Goal: Communication & Community: Answer question/provide support

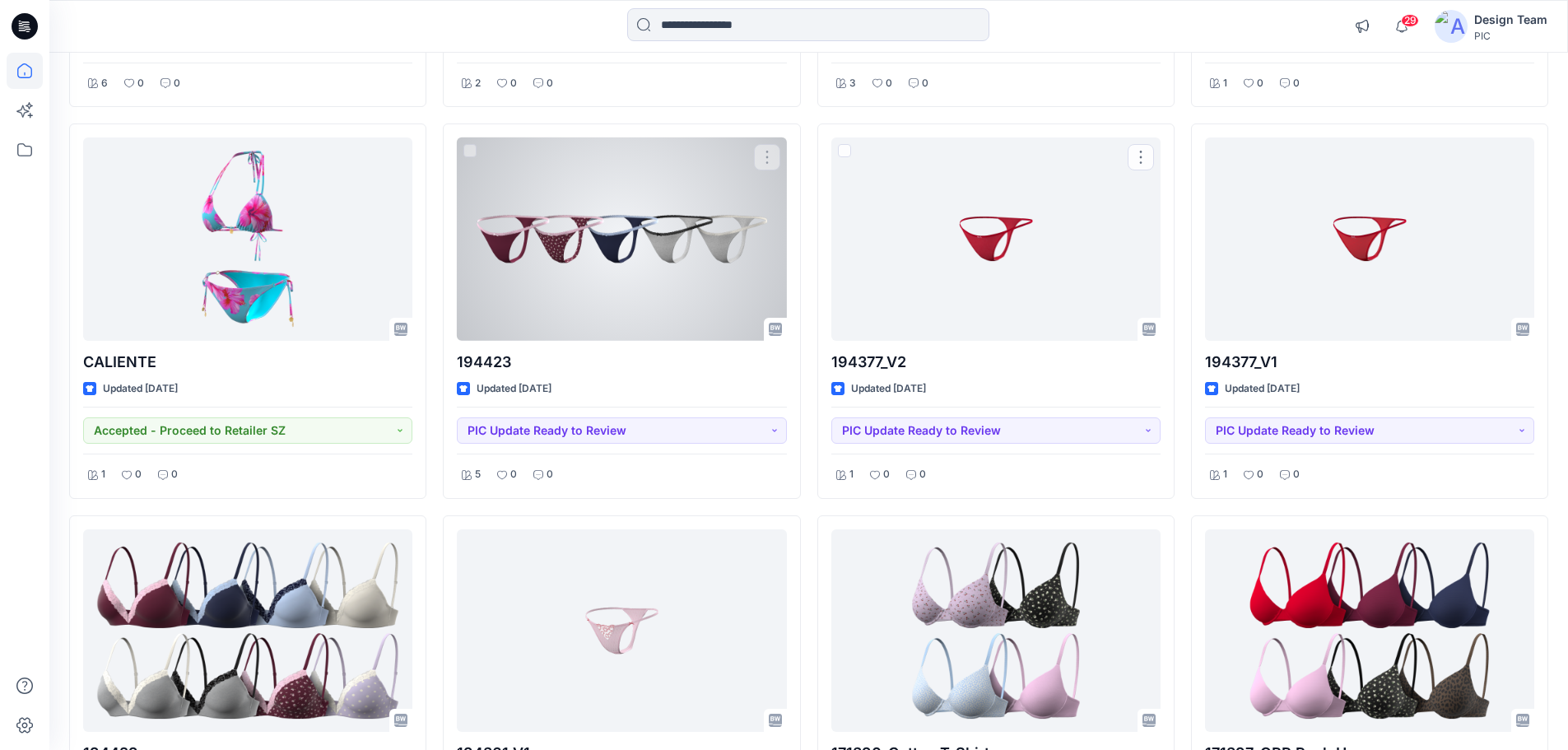
scroll to position [883, 0]
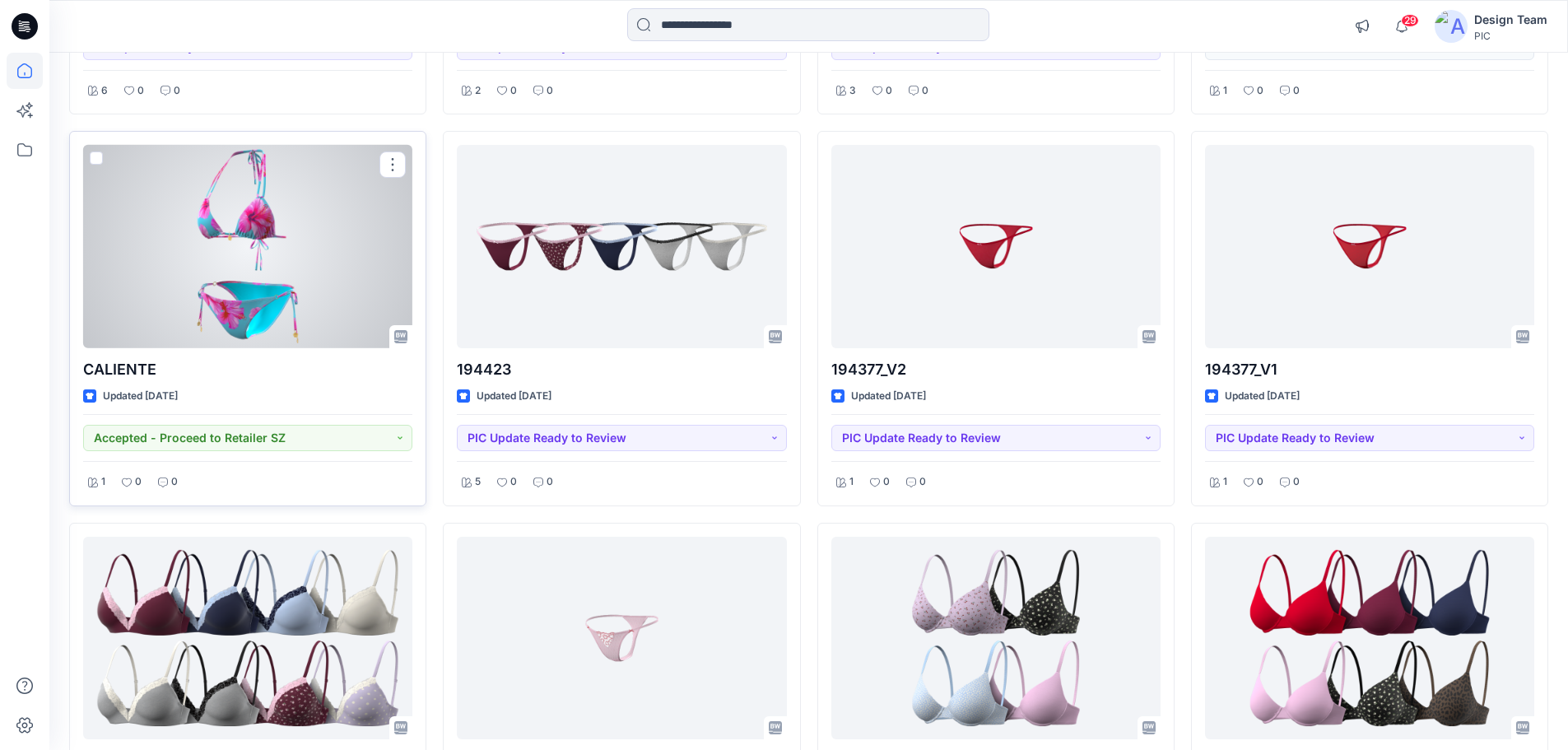
click at [347, 310] on div at bounding box center [248, 247] width 329 height 204
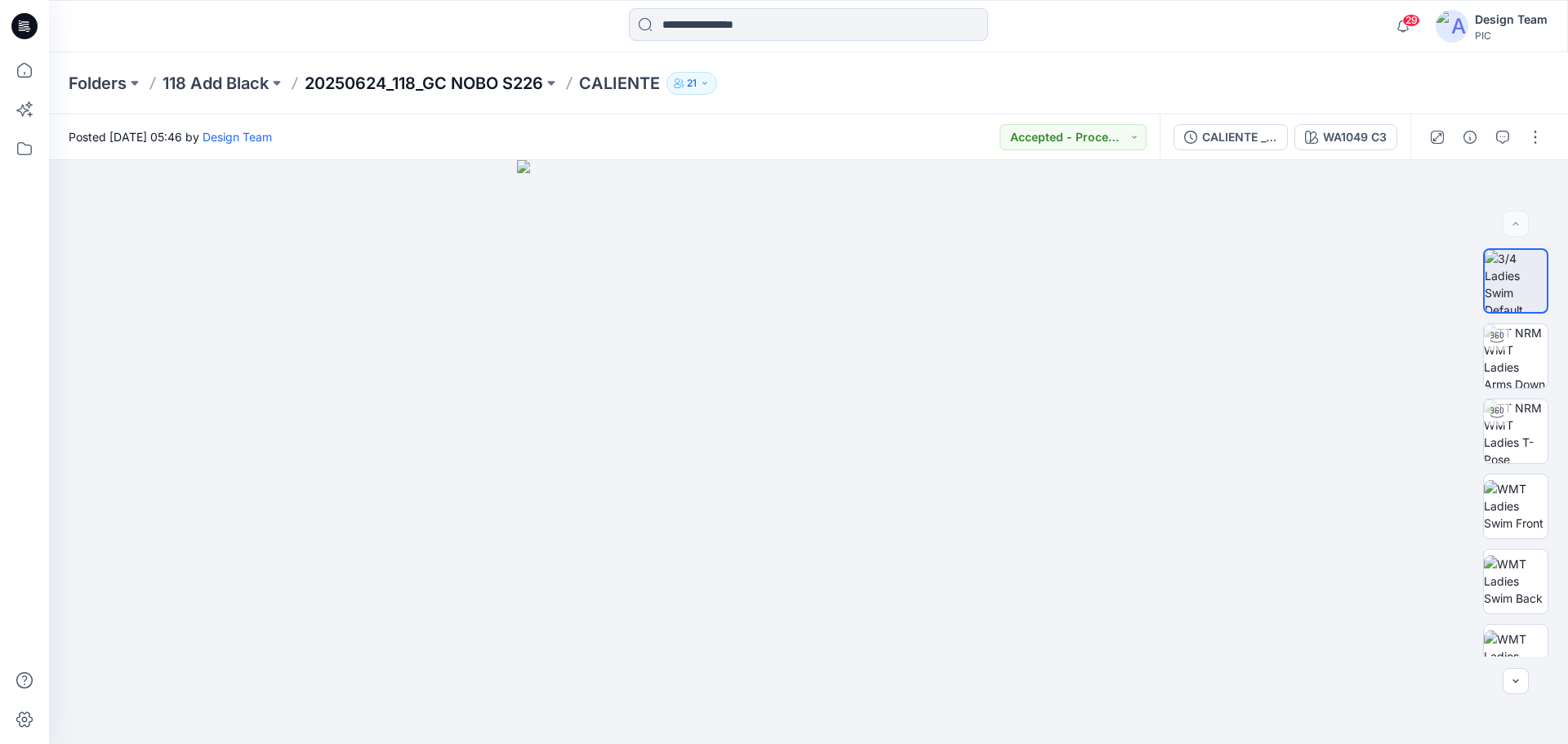
click at [368, 80] on p "20250624_118_GC NOBO S226" at bounding box center [424, 84] width 238 height 23
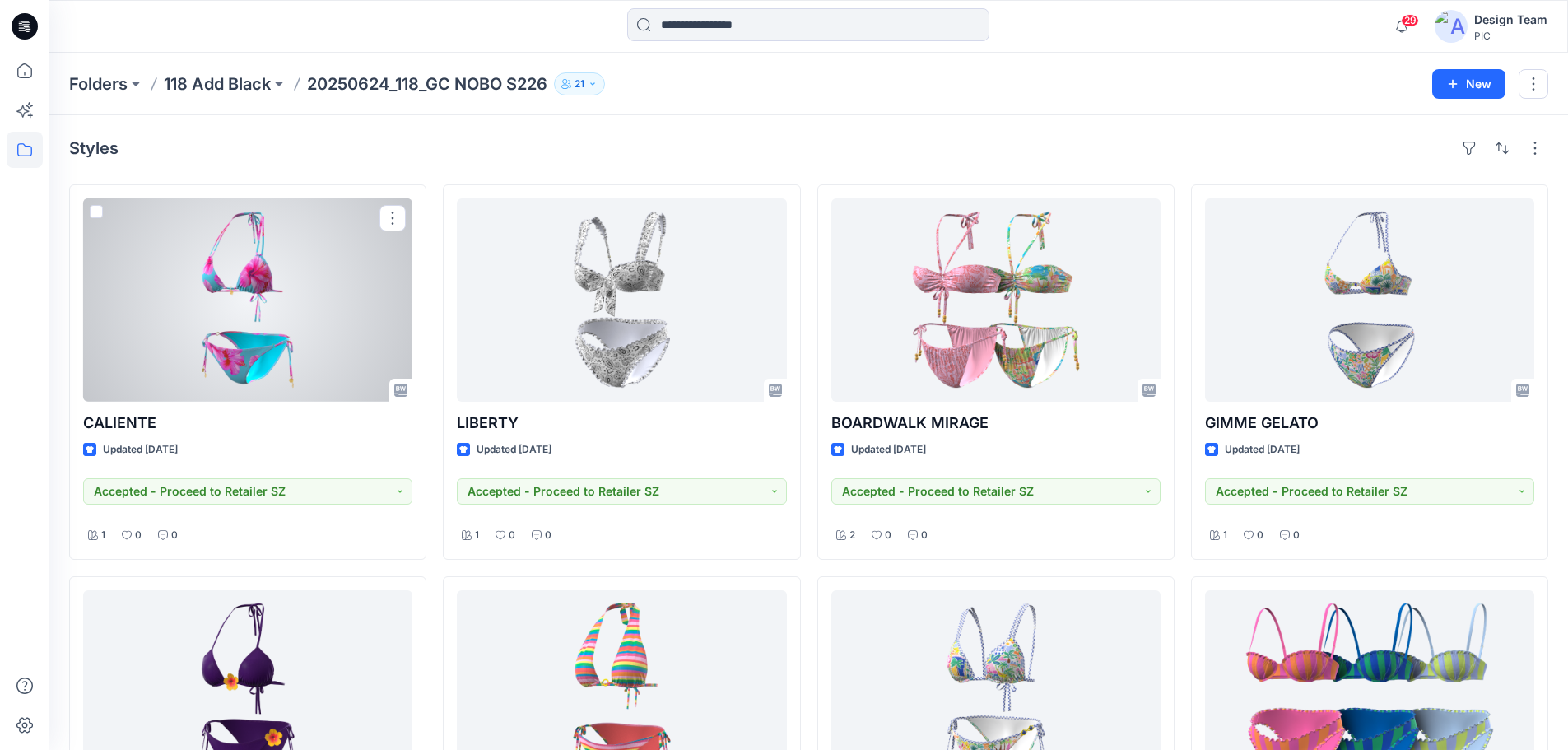
click at [233, 270] on div at bounding box center [248, 300] width 329 height 204
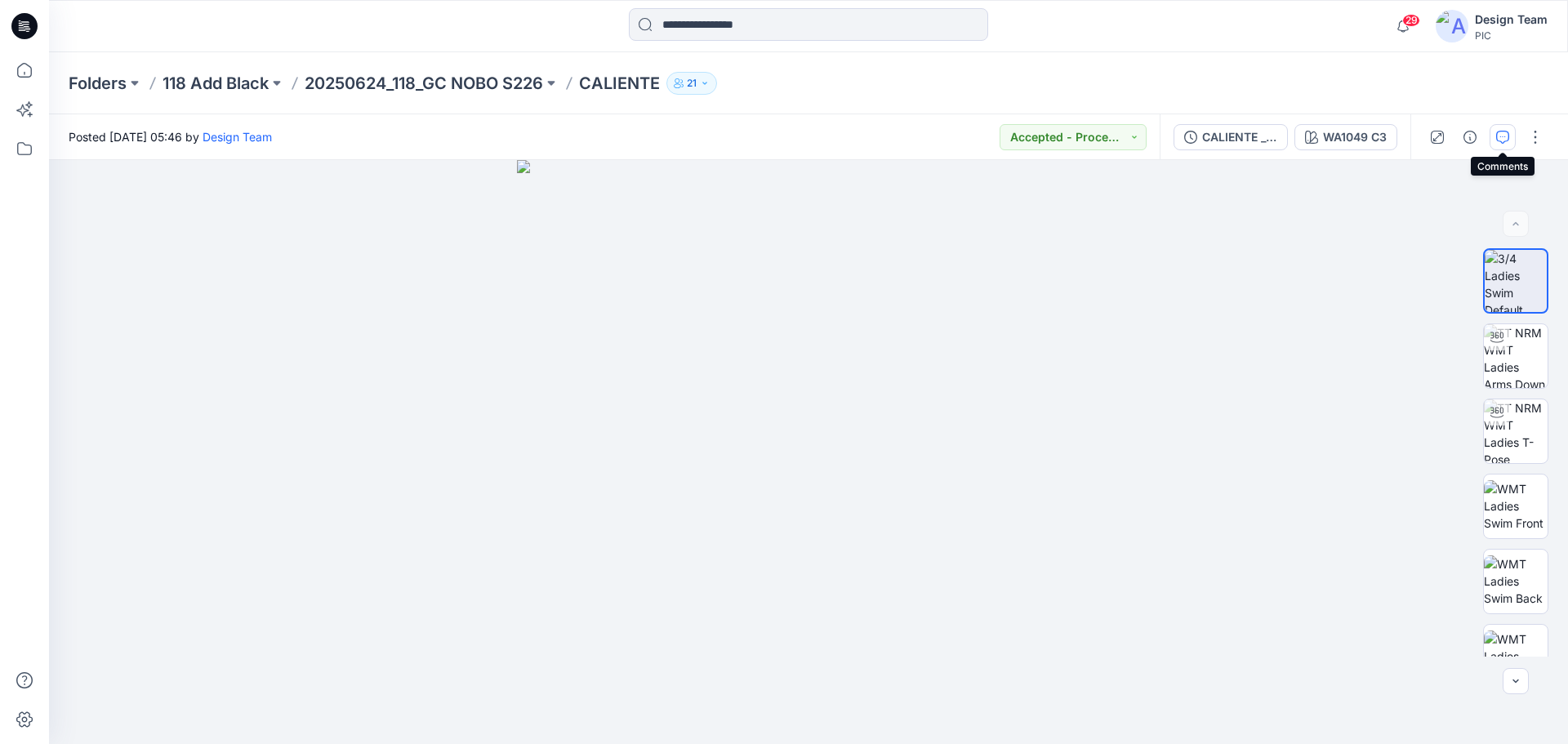
click at [1495, 132] on button "button" at bounding box center [1503, 137] width 26 height 26
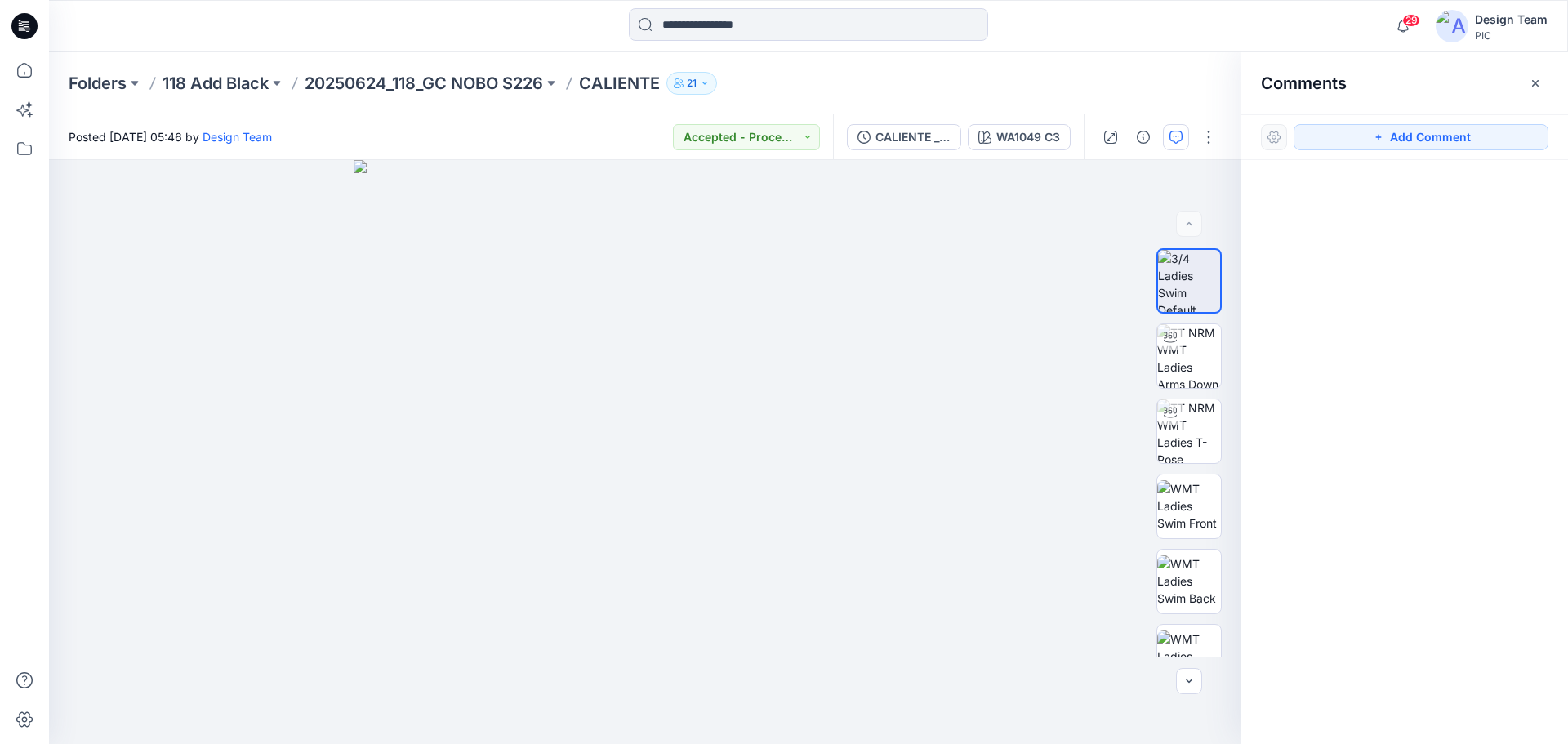
drag, startPoint x: 1540, startPoint y: 86, endPoint x: 1497, endPoint y: 60, distance: 50.2
click at [1540, 84] on icon "button" at bounding box center [1536, 84] width 13 height 13
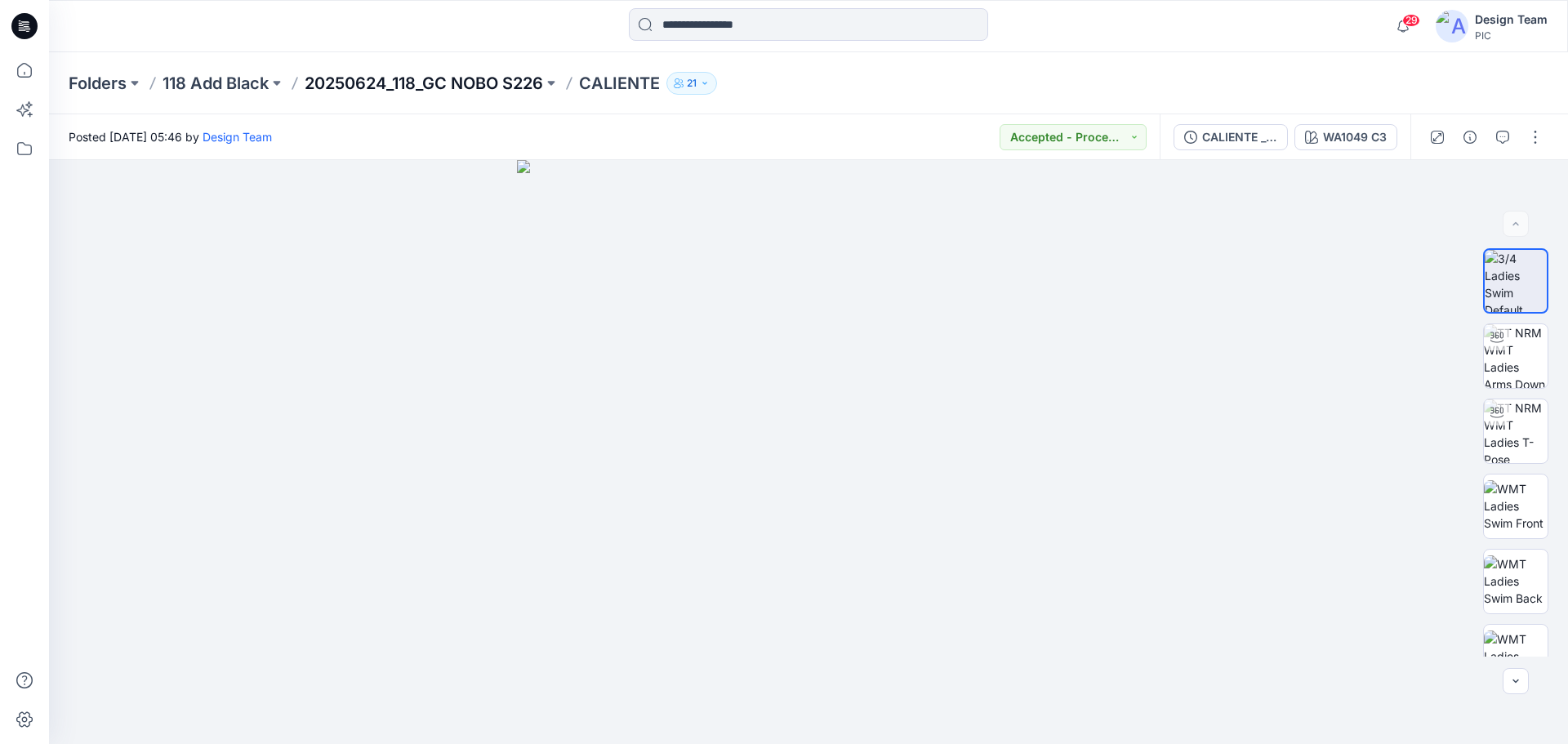
click at [488, 84] on div "Folders 118 Add Black 20250624_118_GC NOBO S226 CALIENTE 21" at bounding box center [808, 83] width 1519 height 62
click at [493, 84] on p "20250624_118_GC NOBO S226" at bounding box center [424, 84] width 238 height 23
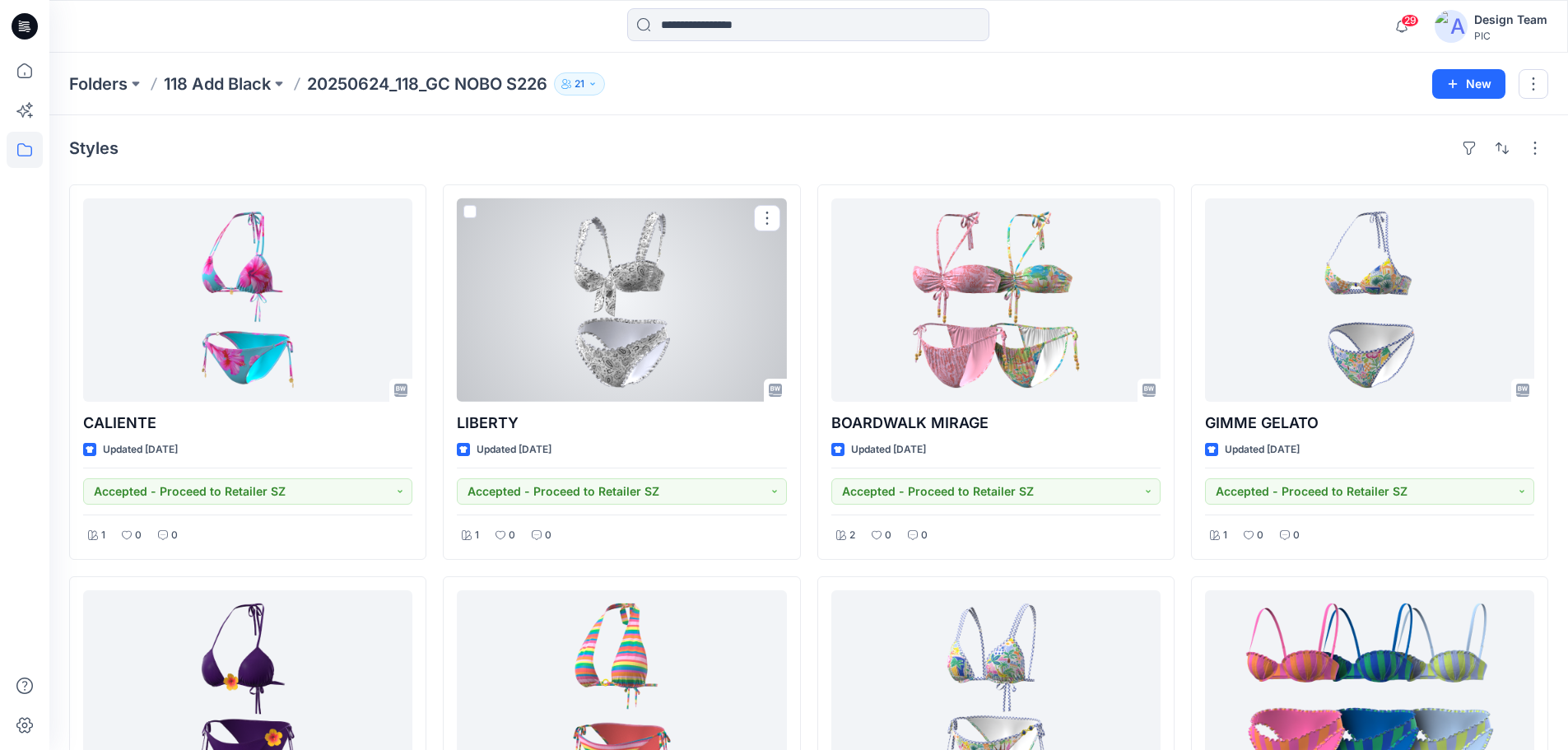
click at [620, 370] on div at bounding box center [621, 300] width 329 height 204
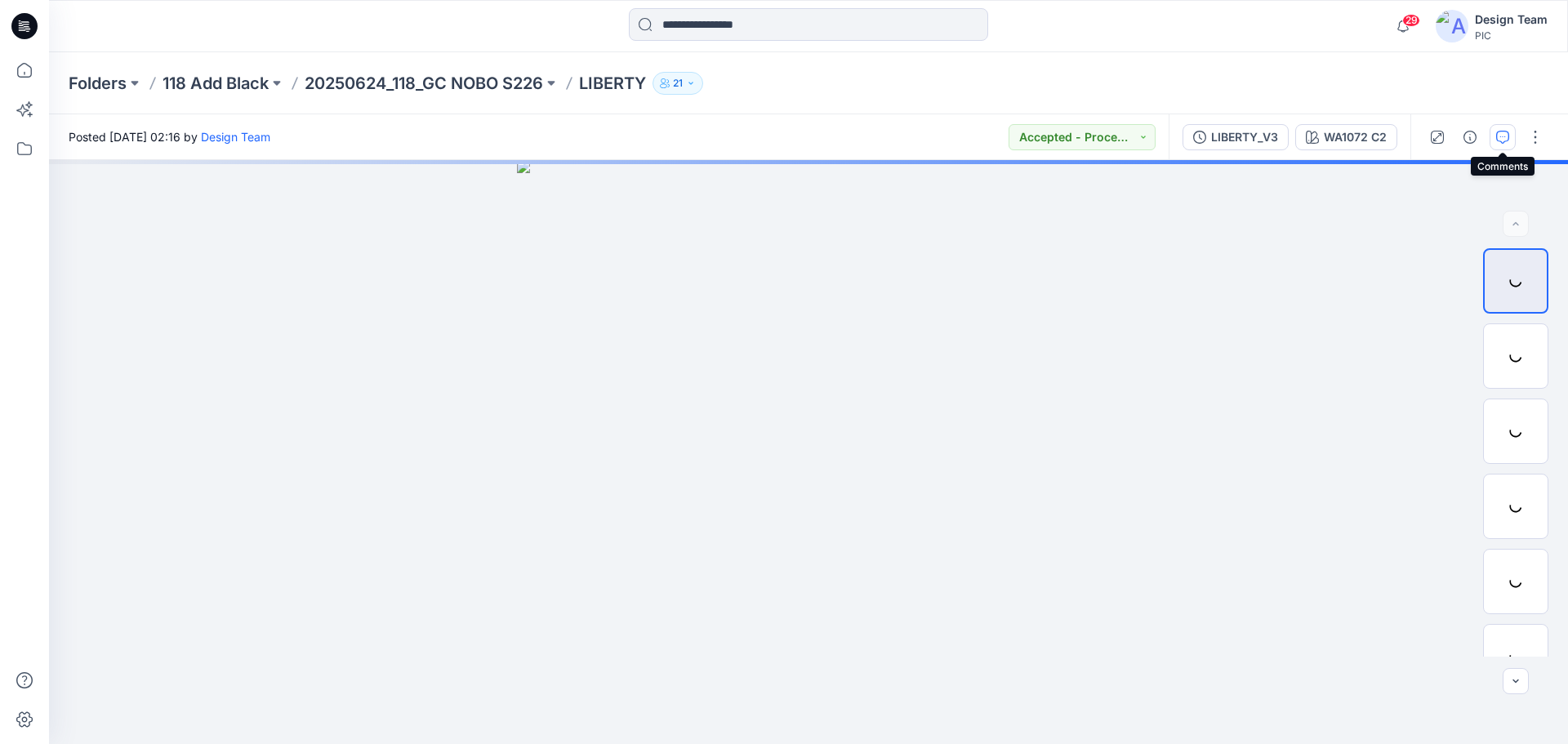
click at [1505, 145] on button "button" at bounding box center [1503, 137] width 26 height 26
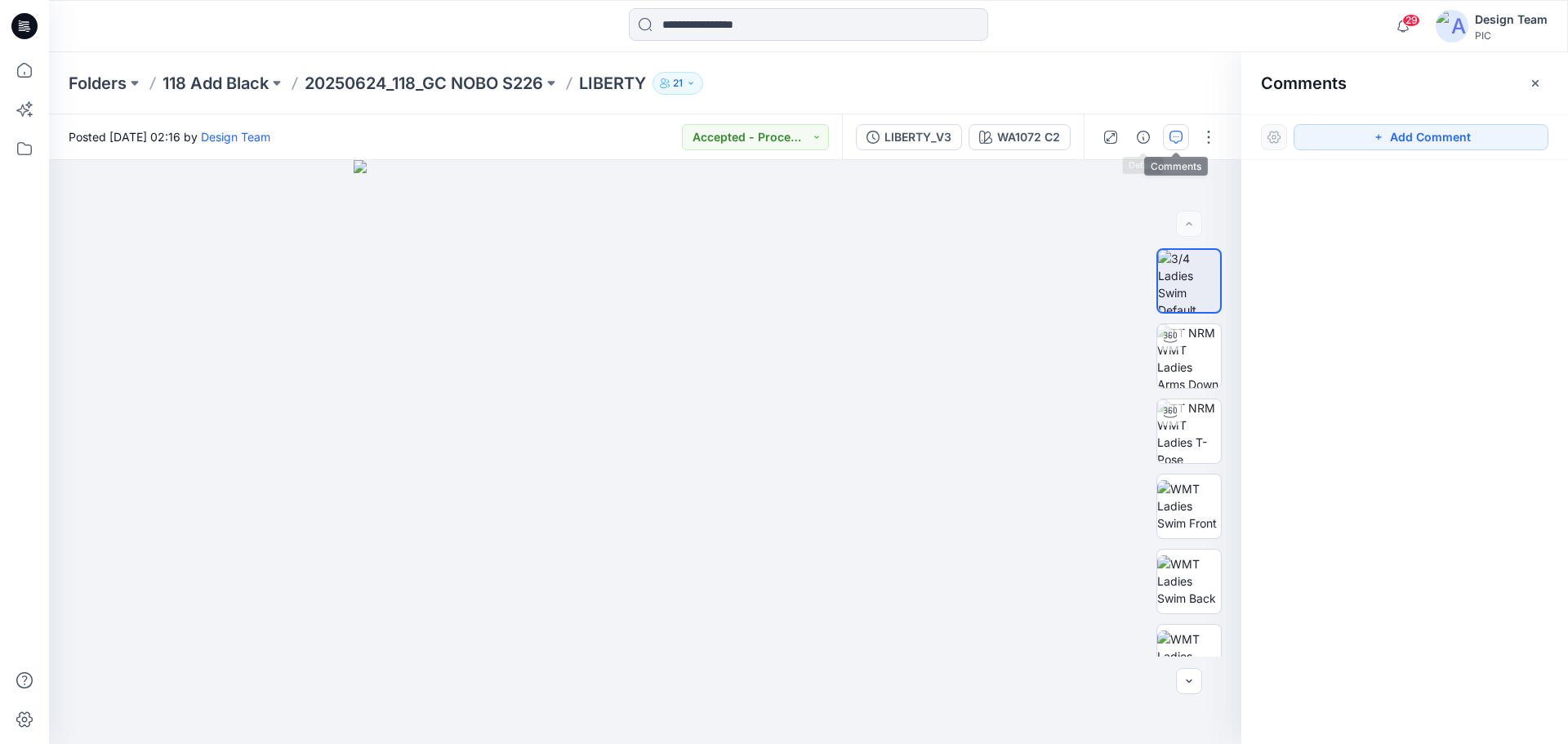
drag, startPoint x: 1178, startPoint y: 132, endPoint x: 1170, endPoint y: 136, distance: 8.9
click at [1179, 133] on icon "button" at bounding box center [1176, 137] width 13 height 13
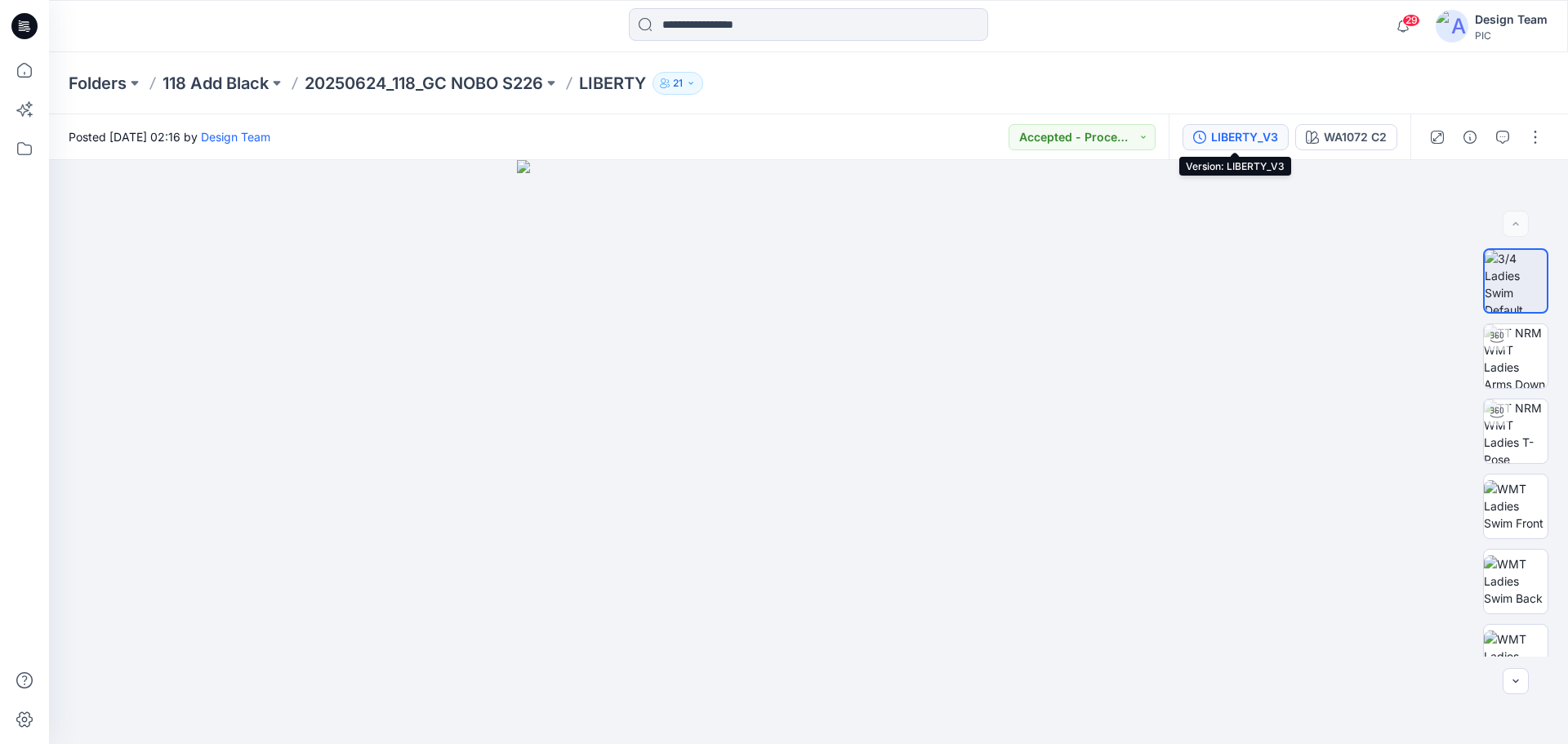
click at [1265, 143] on div "LIBERTY_V3" at bounding box center [1244, 137] width 67 height 18
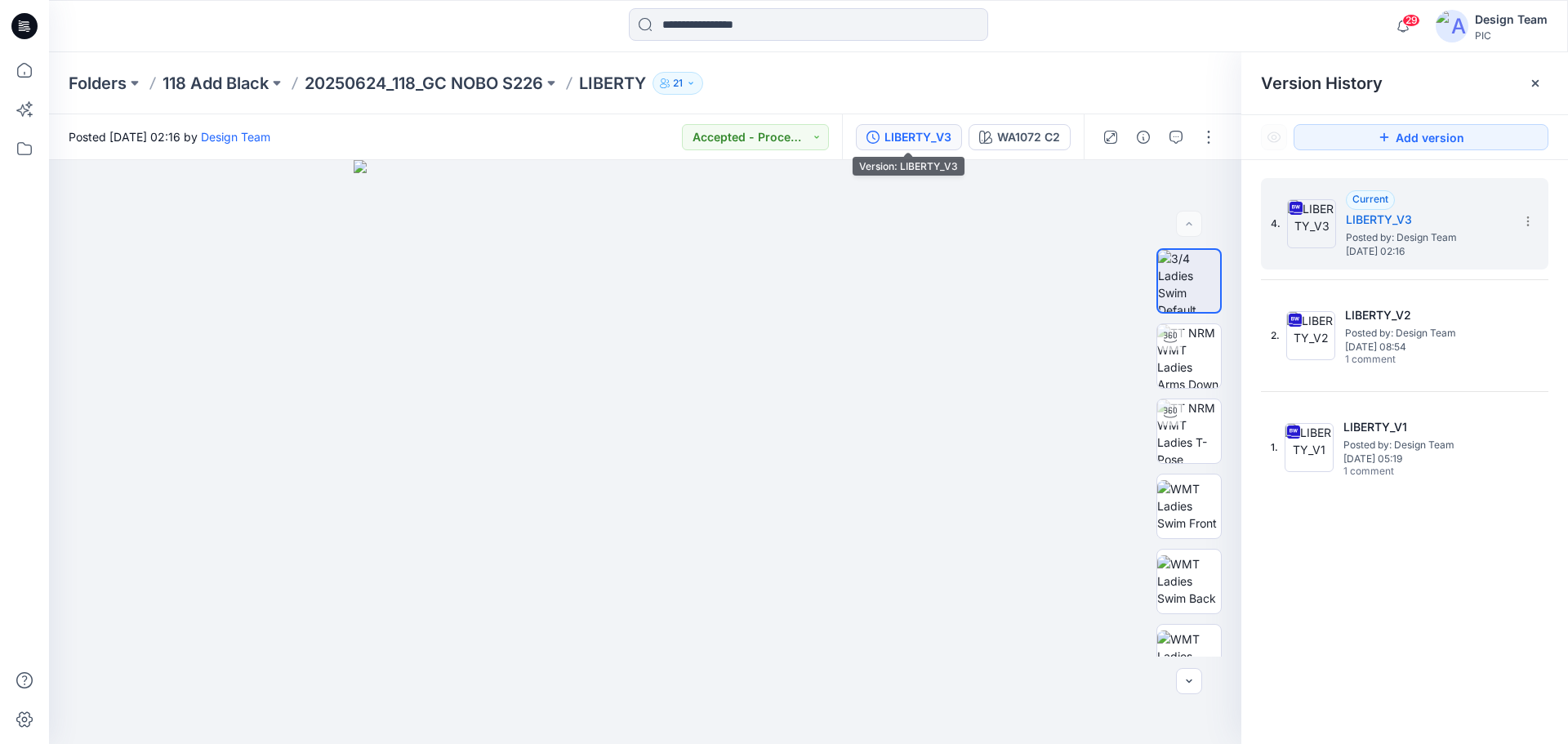
click at [912, 141] on div "LIBERTY_V3" at bounding box center [918, 137] width 67 height 18
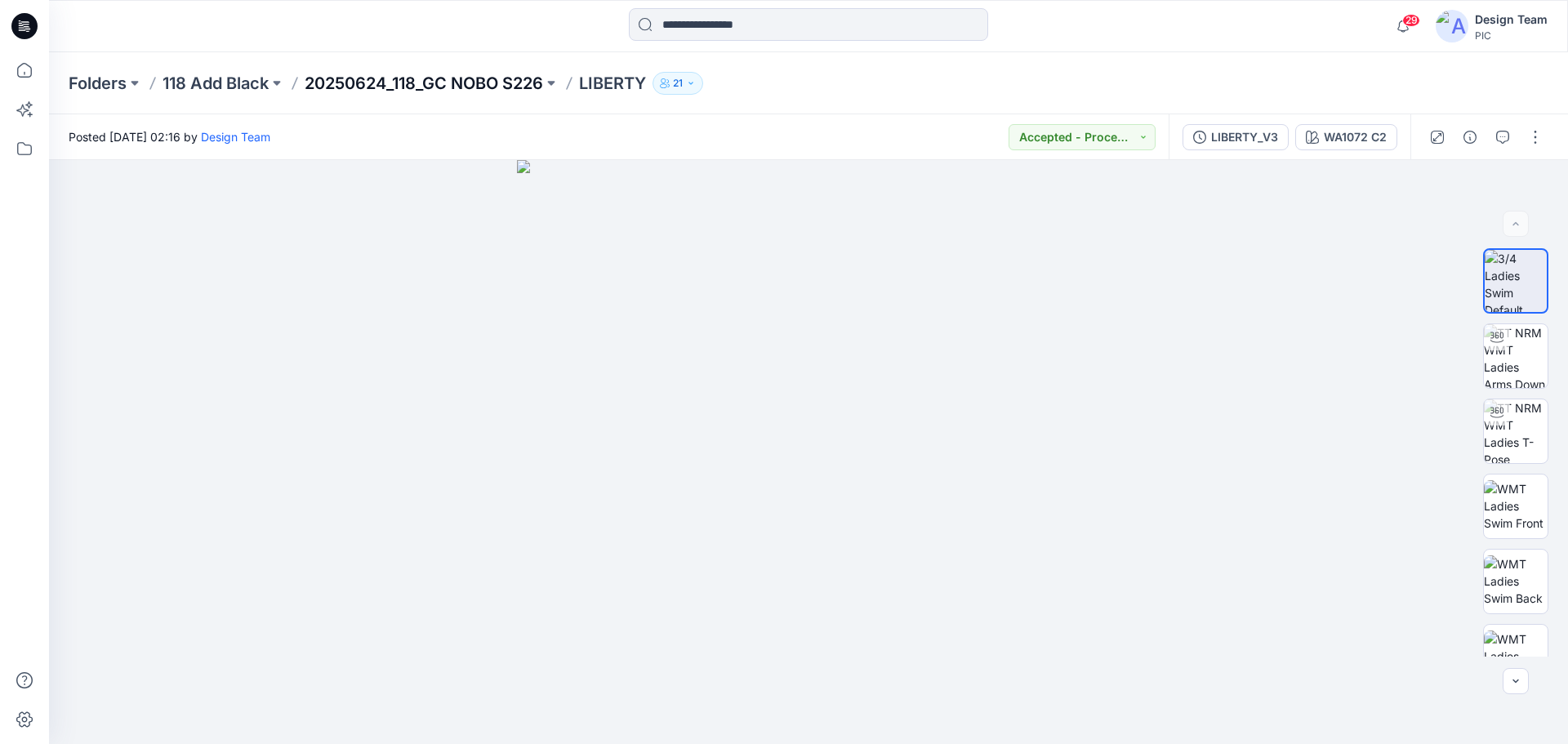
click at [494, 84] on p "20250624_118_GC NOBO S226" at bounding box center [424, 84] width 238 height 23
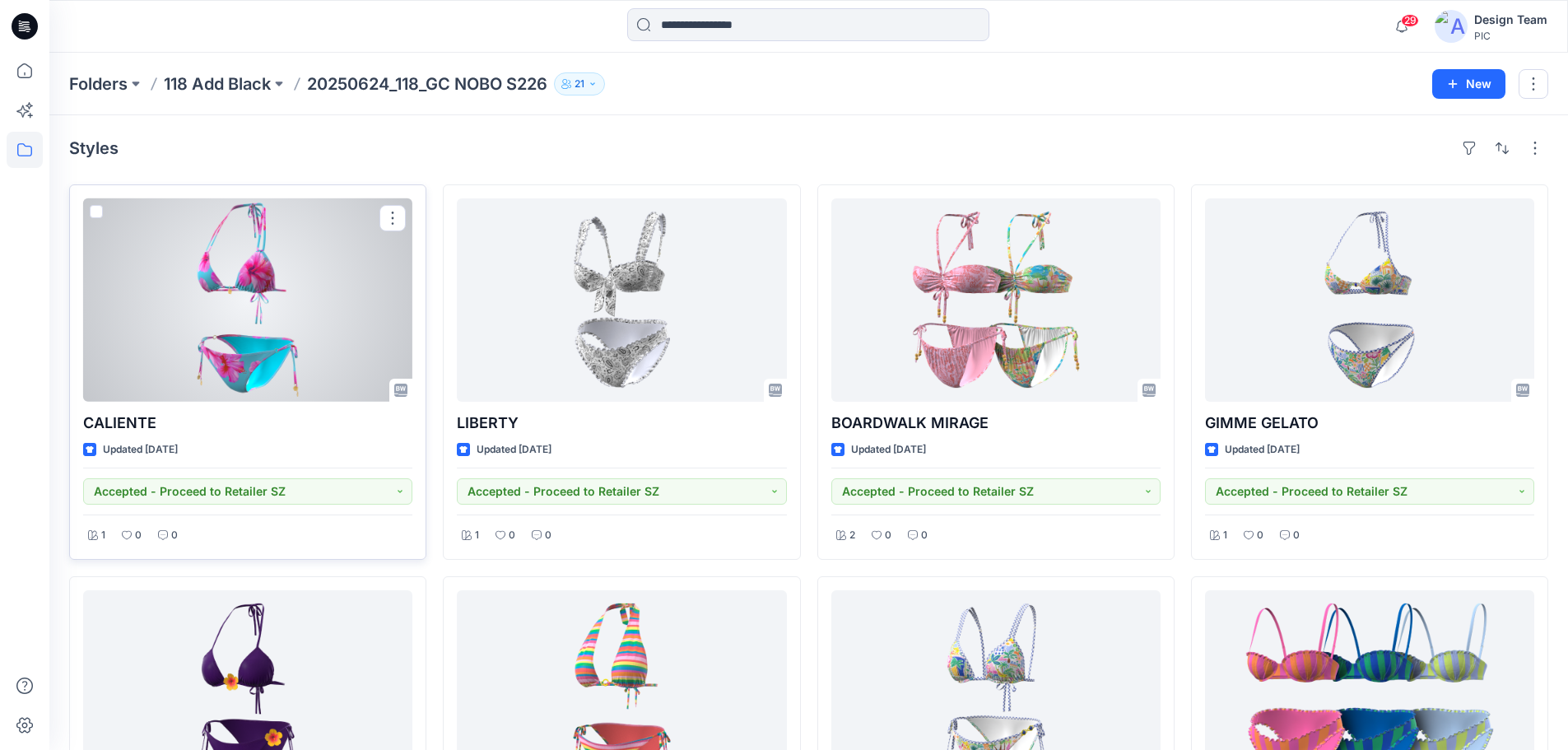
click at [271, 320] on div at bounding box center [248, 300] width 329 height 204
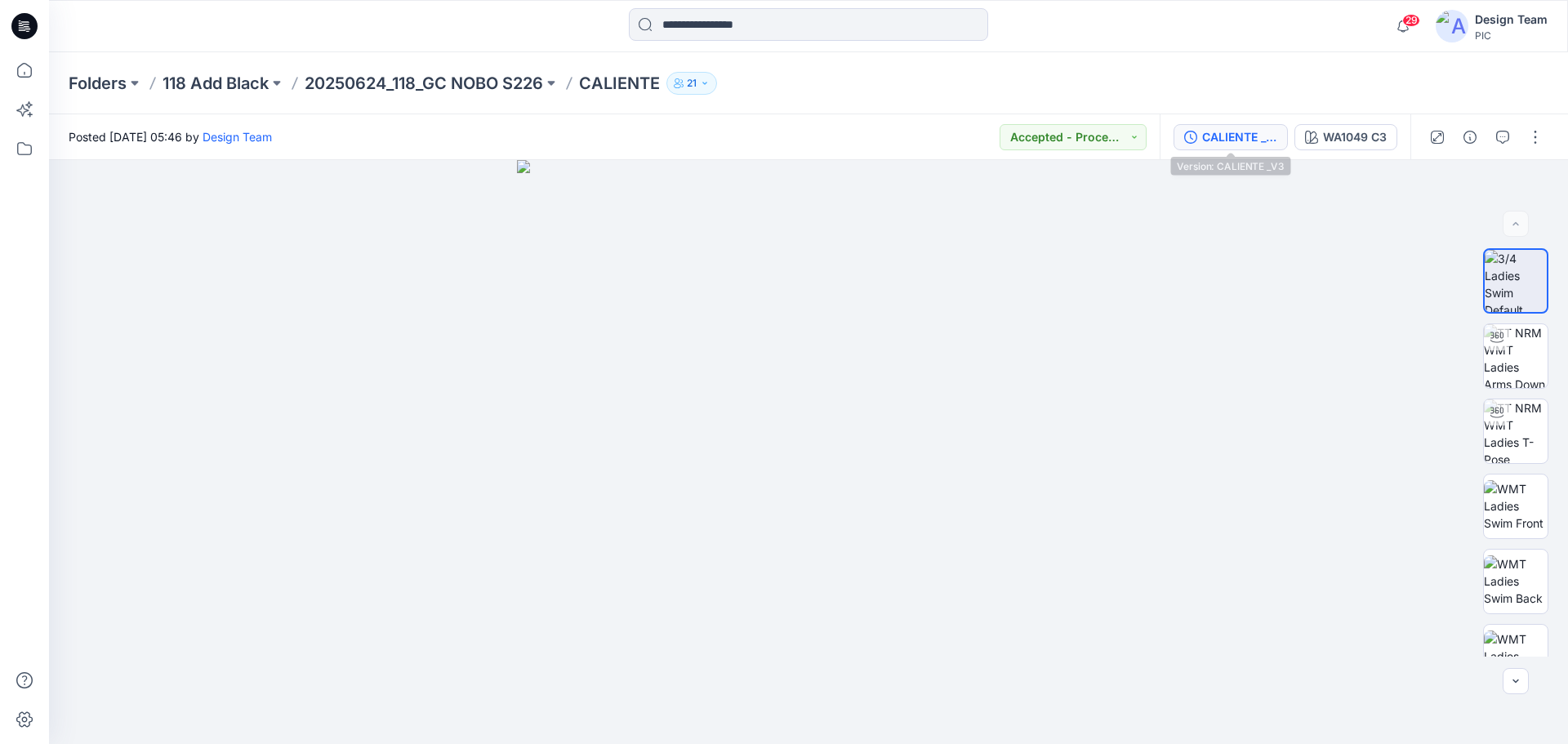
click at [1205, 140] on div "CALIENTE _V3" at bounding box center [1239, 137] width 75 height 18
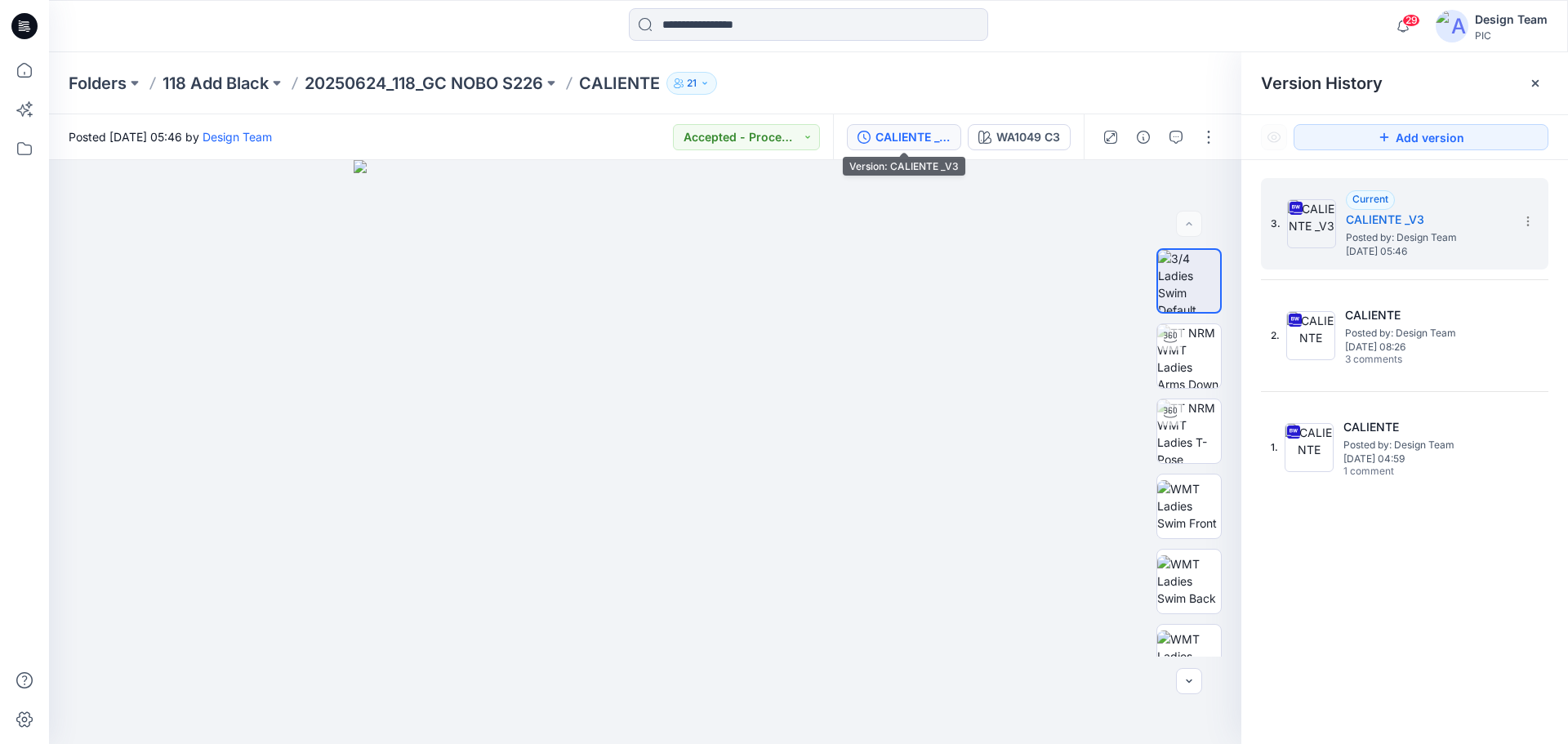
click at [913, 137] on div "CALIENTE _V3" at bounding box center [913, 137] width 75 height 18
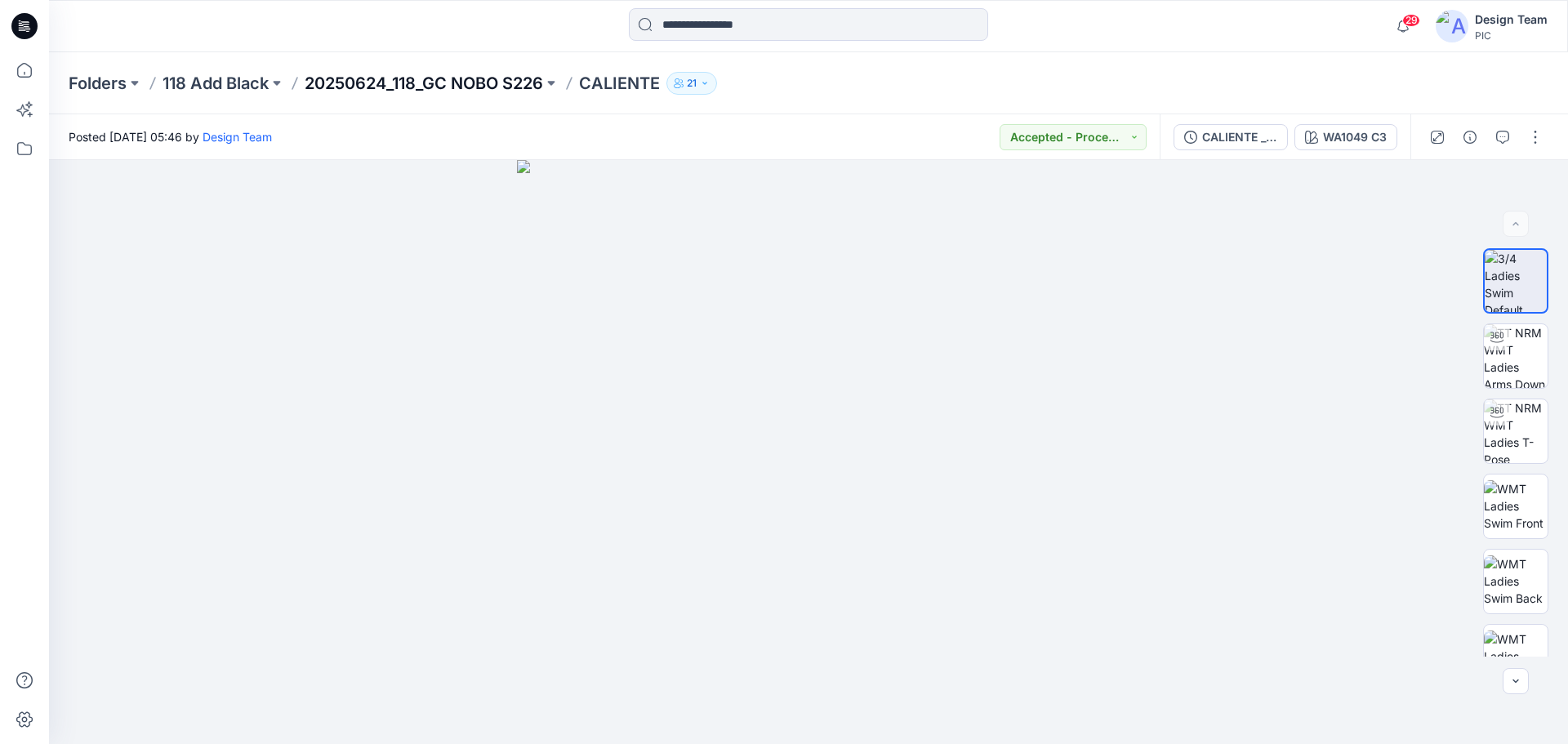
click at [397, 84] on p "20250624_118_GC NOBO S226" at bounding box center [424, 84] width 238 height 23
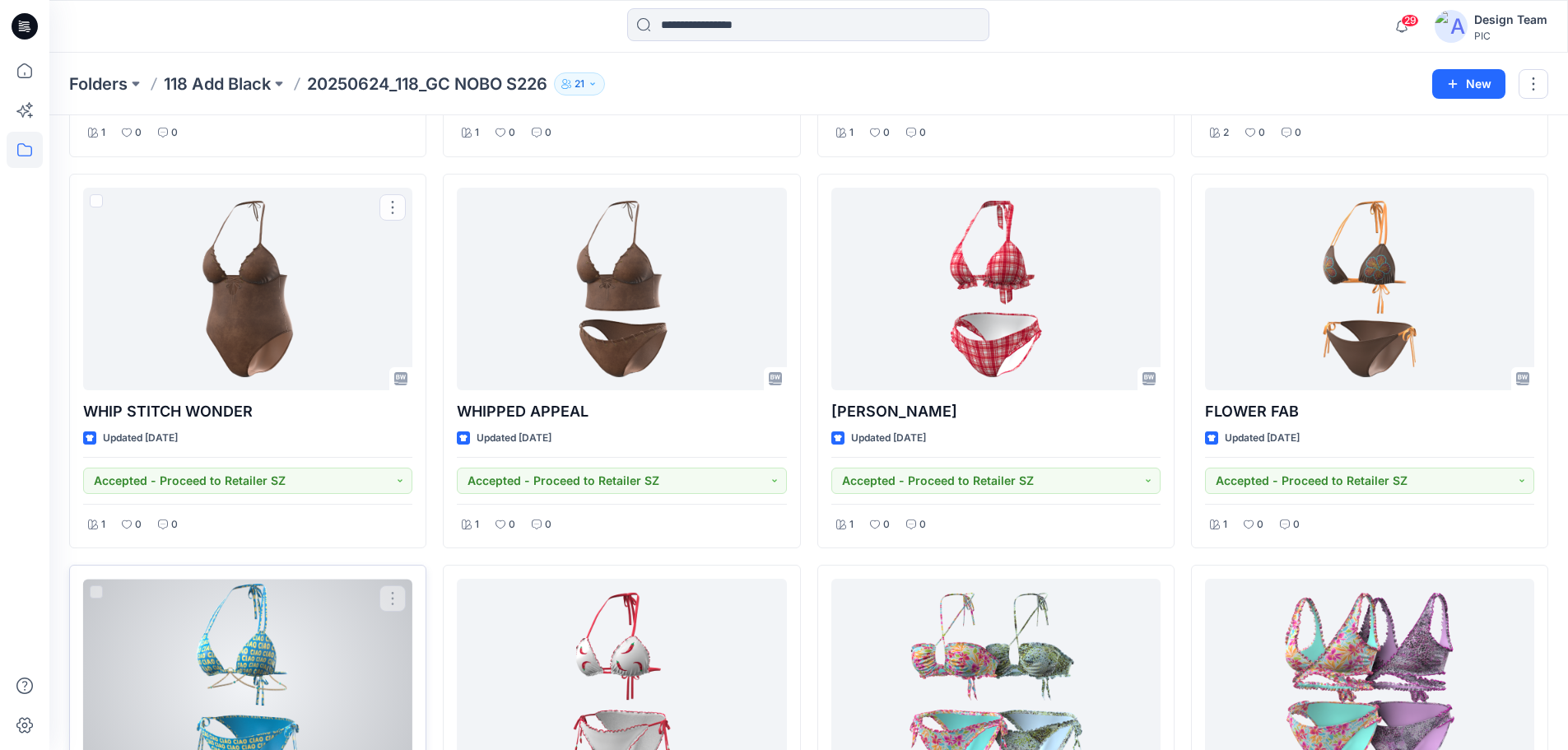
scroll to position [2424, 0]
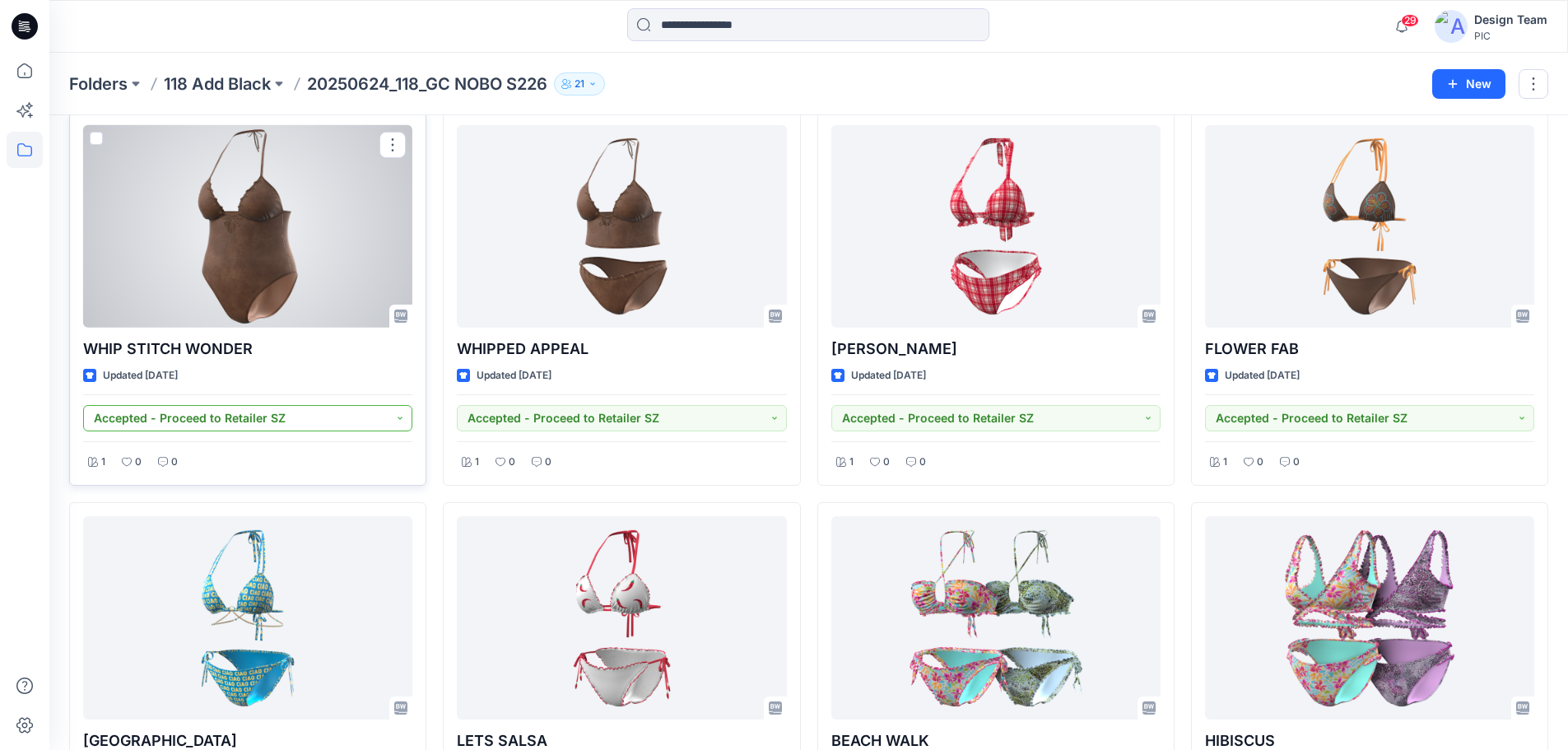
click at [390, 412] on button "Accepted - Proceed to Retailer SZ" at bounding box center [248, 418] width 329 height 27
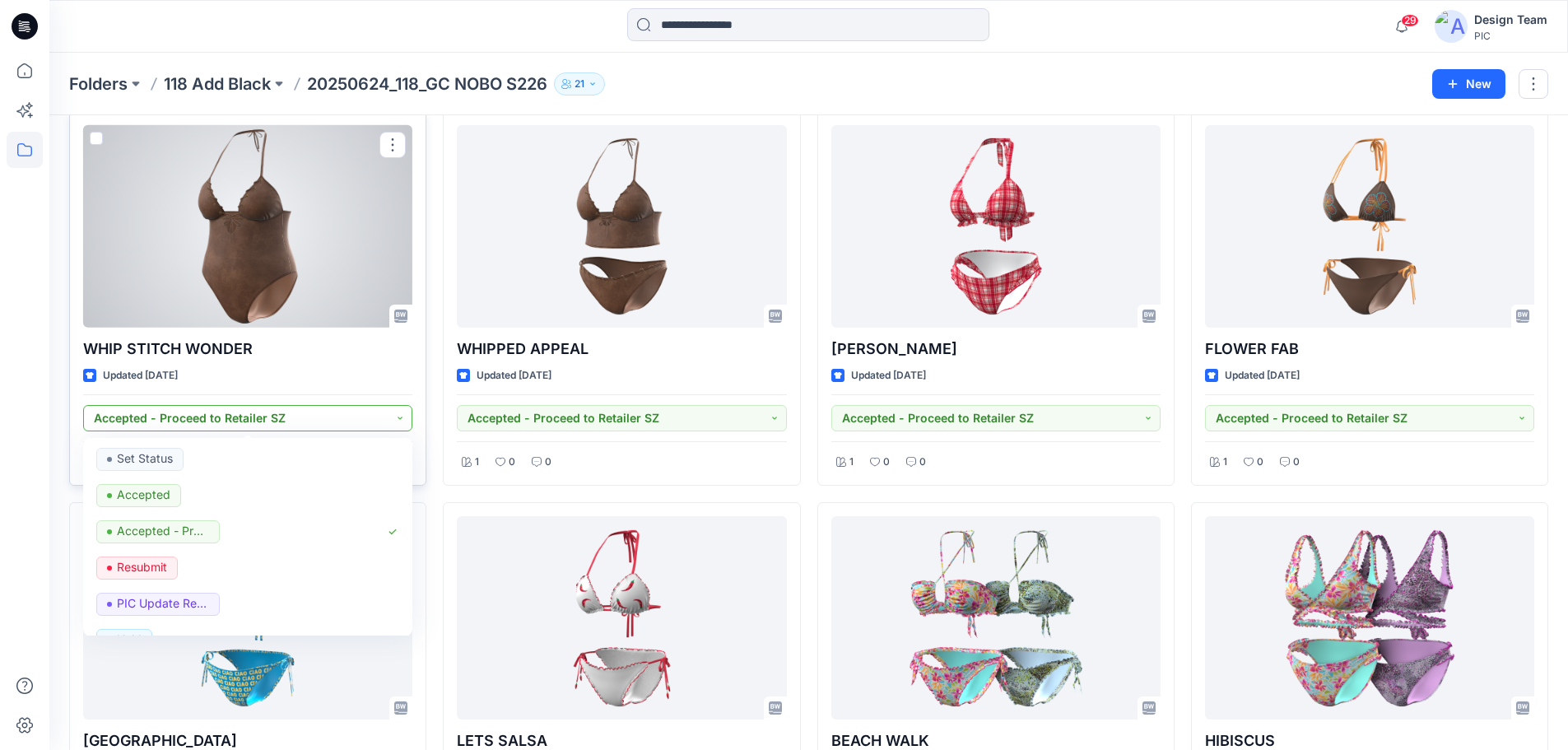
click at [383, 409] on button "Accepted - Proceed to Retailer SZ" at bounding box center [248, 418] width 329 height 27
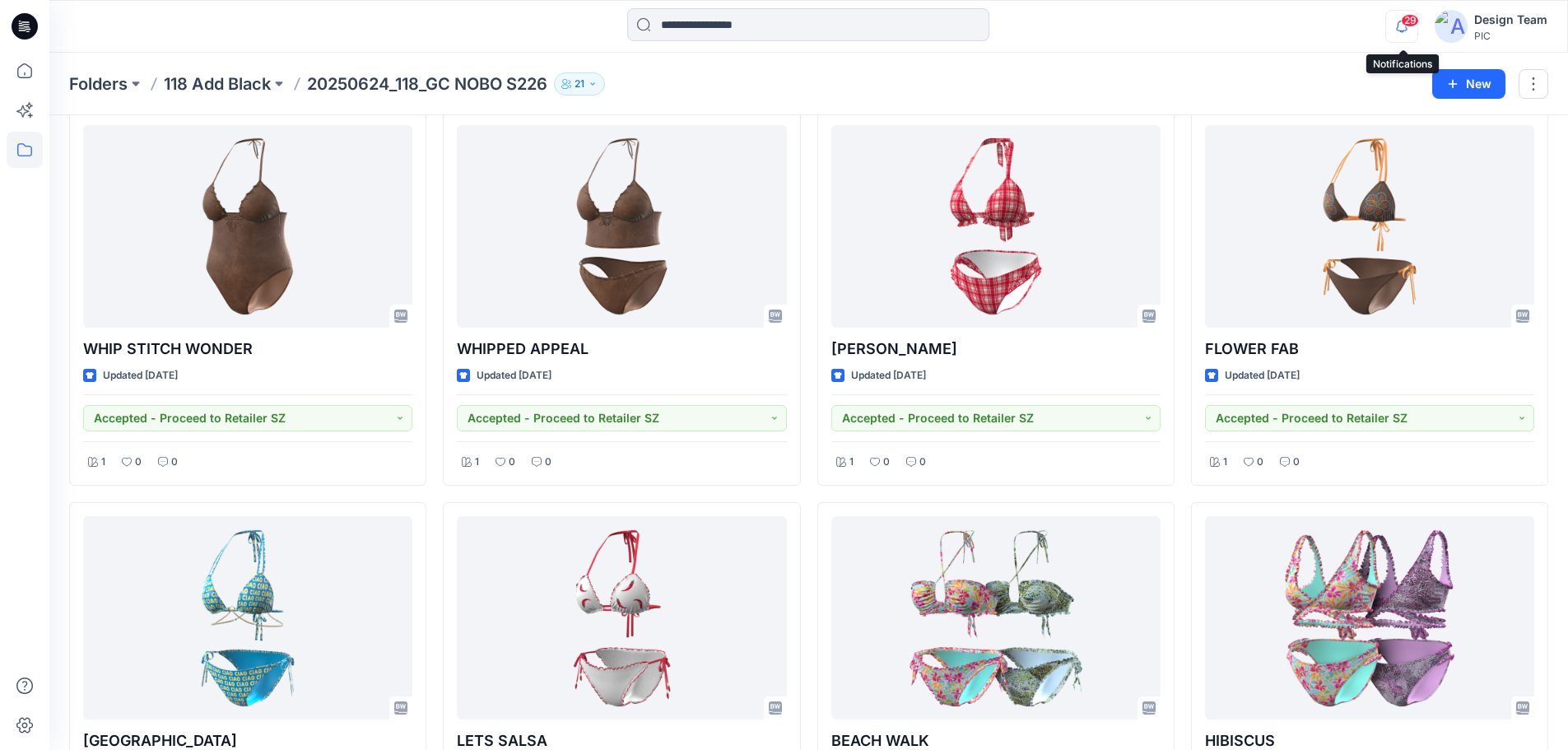
click at [1404, 27] on icon "button" at bounding box center [1400, 26] width 31 height 33
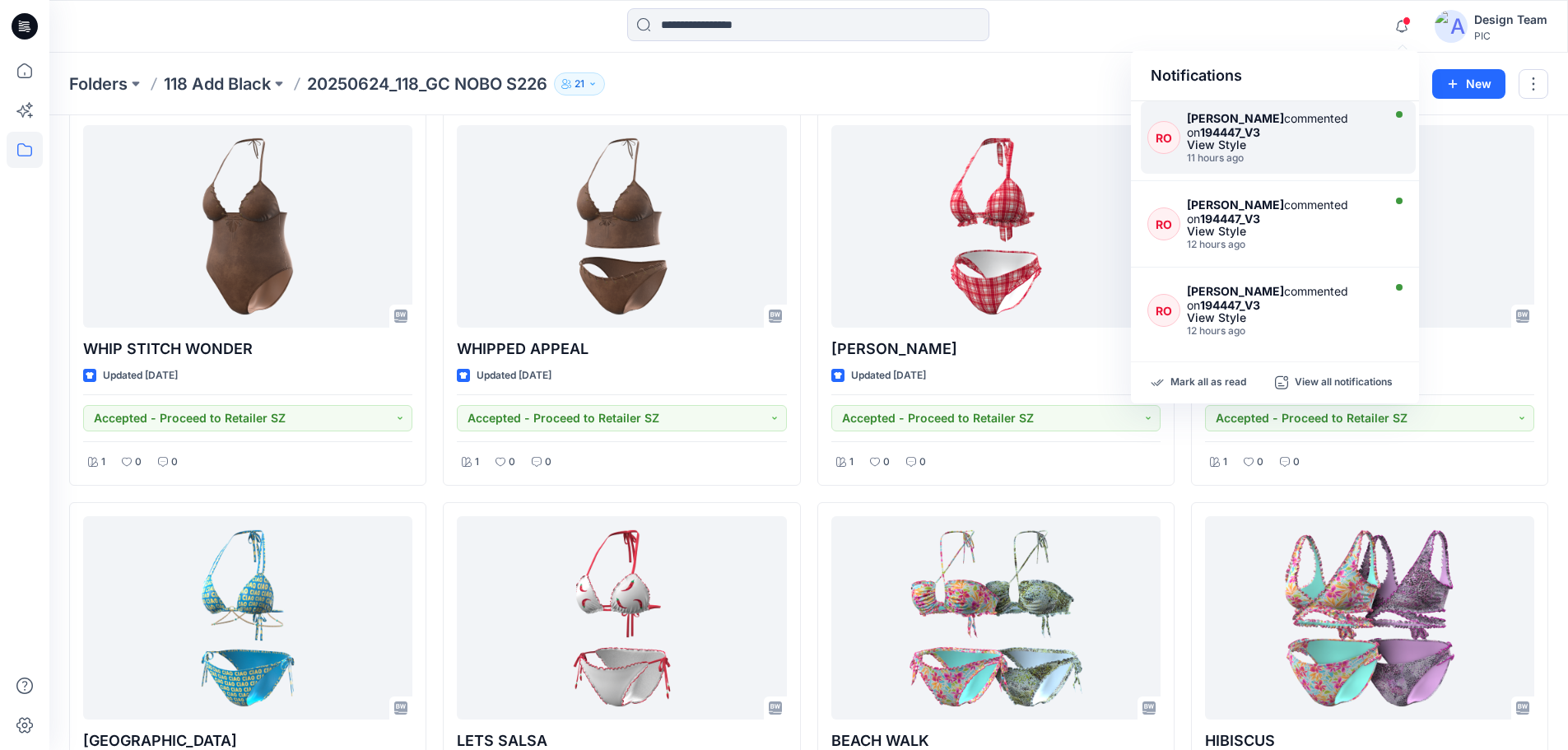
click at [1259, 117] on div "[PERSON_NAME] commented on 194447_V3" at bounding box center [1282, 125] width 191 height 28
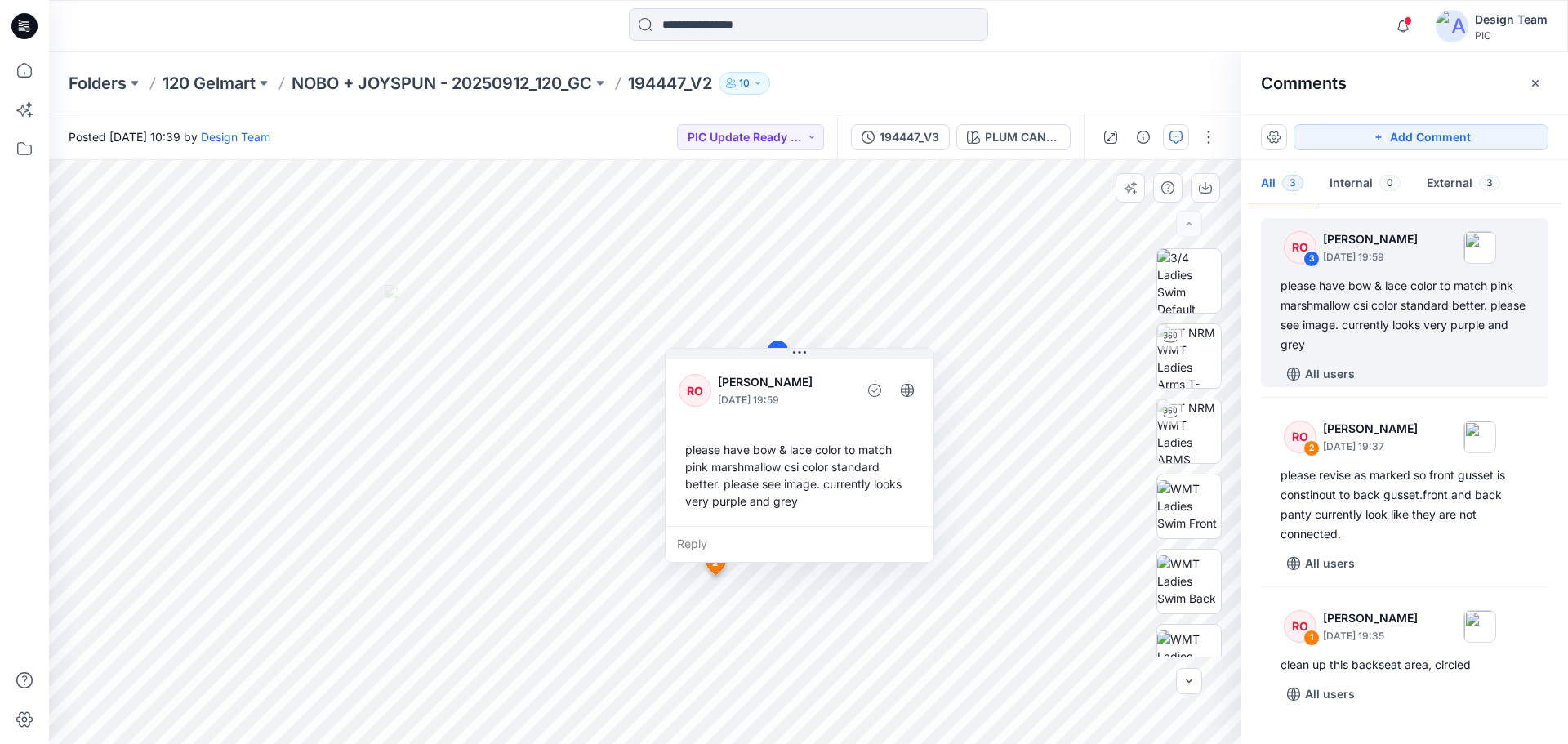
drag, startPoint x: 487, startPoint y: 309, endPoint x: 804, endPoint y: 382, distance: 325.3
click at [804, 382] on p "[PERSON_NAME]" at bounding box center [784, 382] width 133 height 20
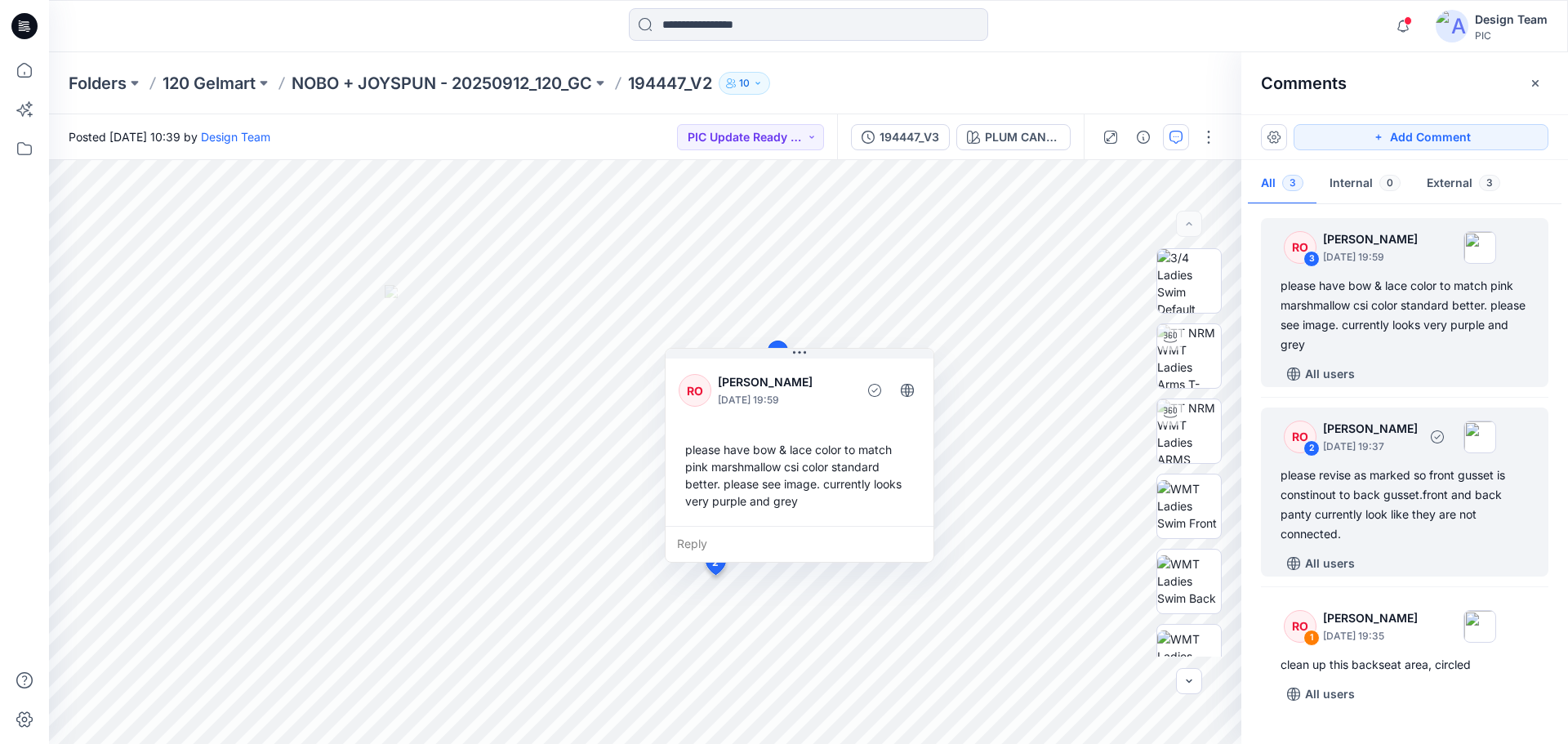
click at [1383, 461] on div "RO 2 [PERSON_NAME] [DATE] 19:37 please revise as marked so front gusset is cons…" at bounding box center [1404, 492] width 287 height 169
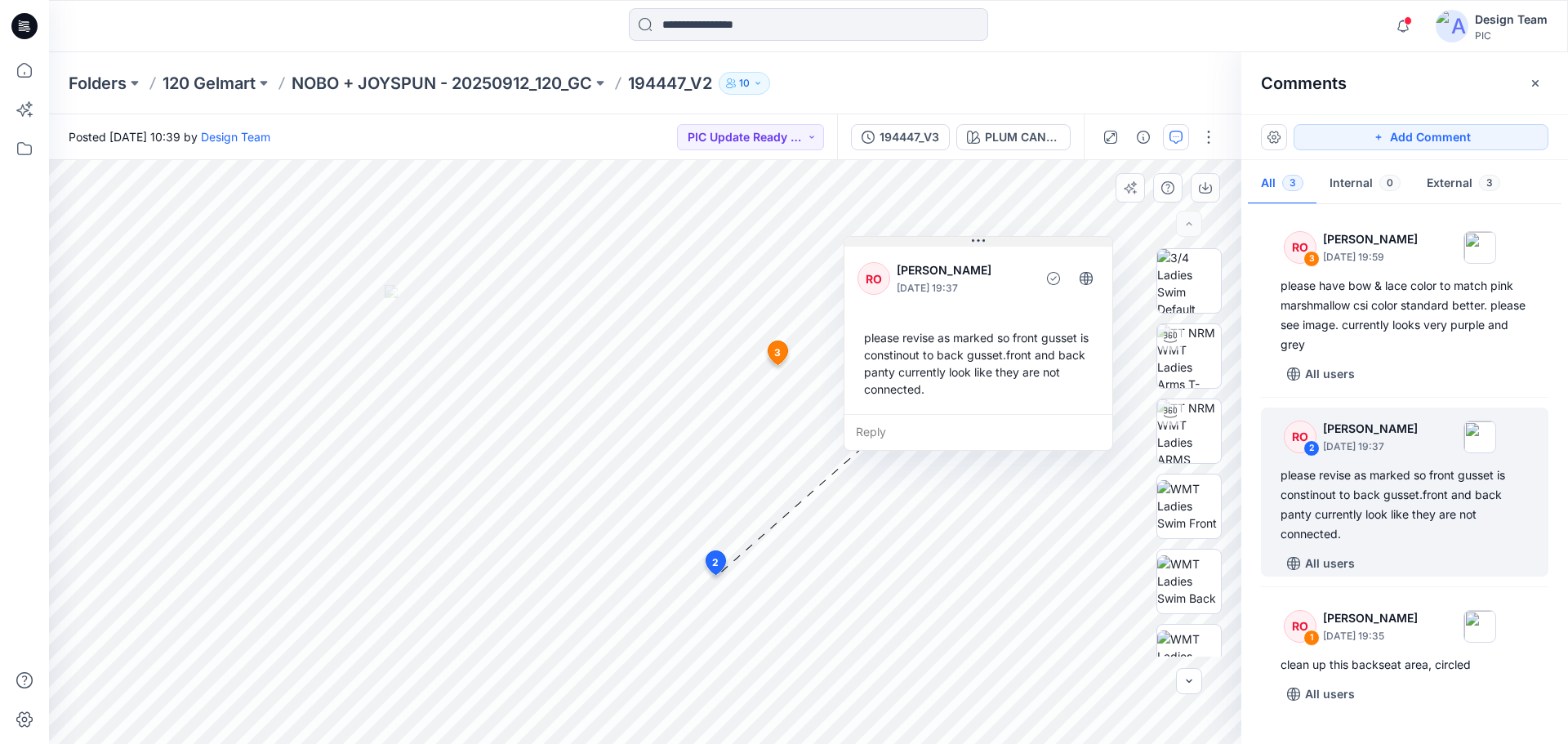
drag, startPoint x: 666, startPoint y: 307, endPoint x: 978, endPoint y: 242, distance: 318.7
click at [978, 242] on icon at bounding box center [979, 241] width 13 height 13
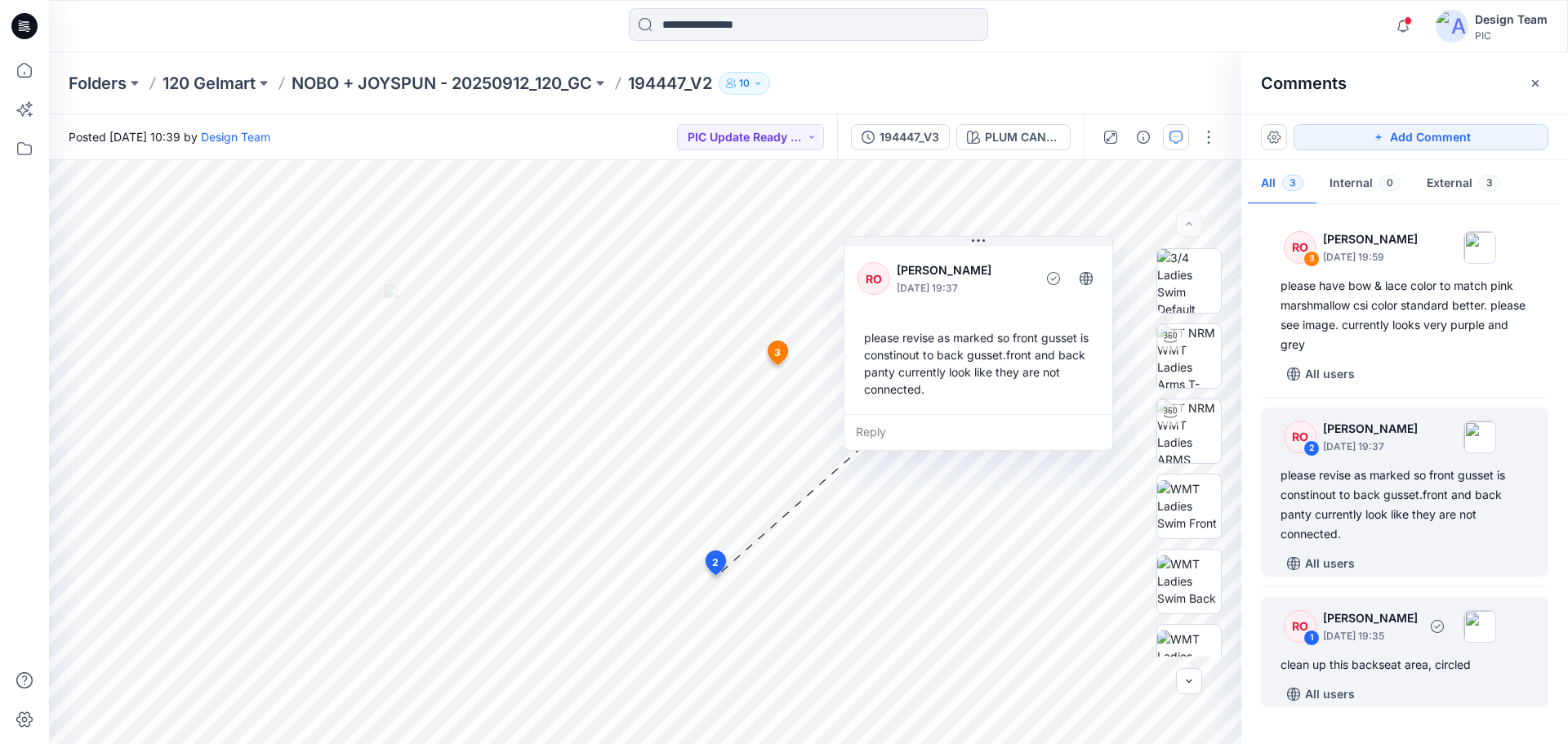
click at [1373, 626] on p "[PERSON_NAME]" at bounding box center [1370, 618] width 94 height 20
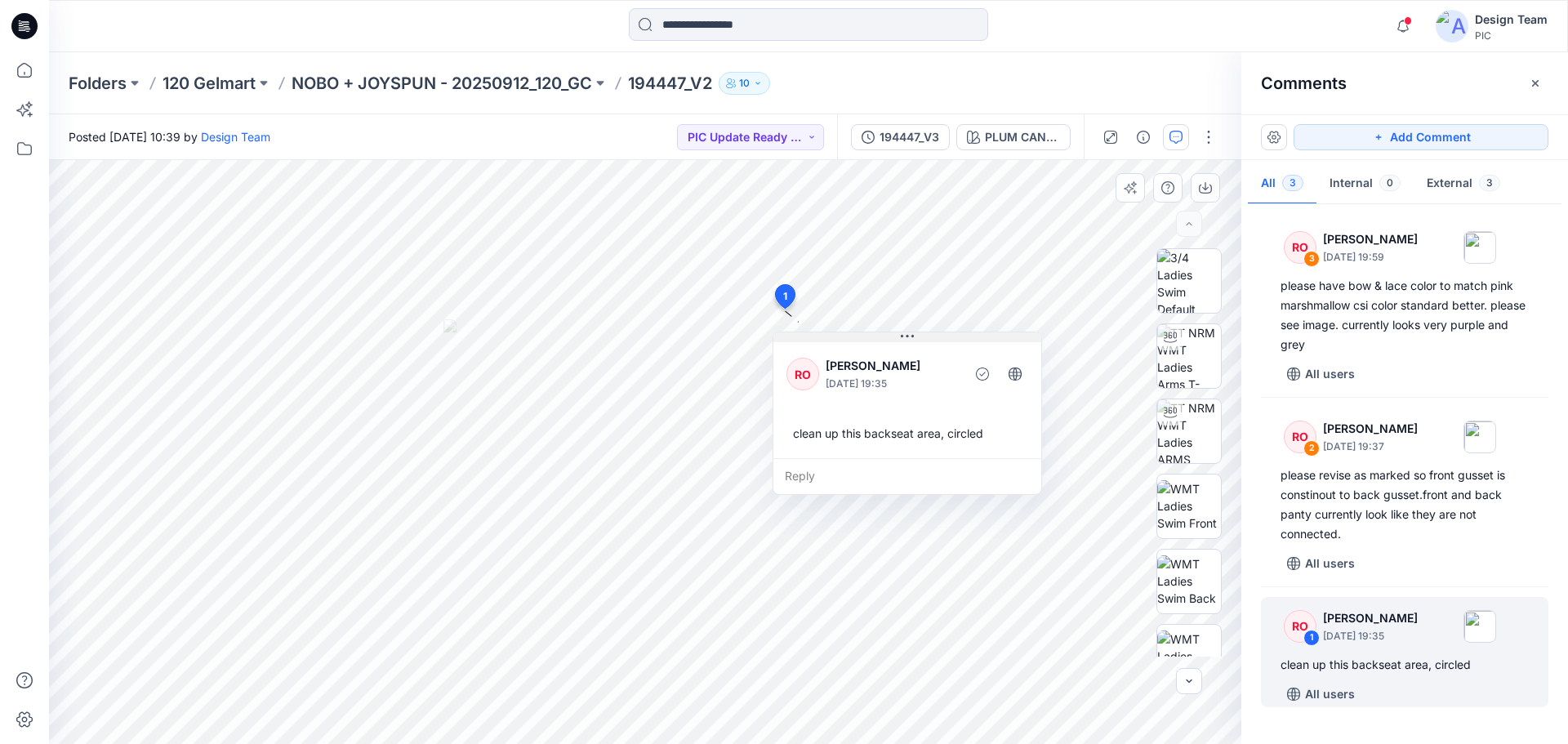
drag, startPoint x: 631, startPoint y: 275, endPoint x: 988, endPoint y: 361, distance: 367.2
click at [988, 342] on button at bounding box center [907, 338] width 268 height 10
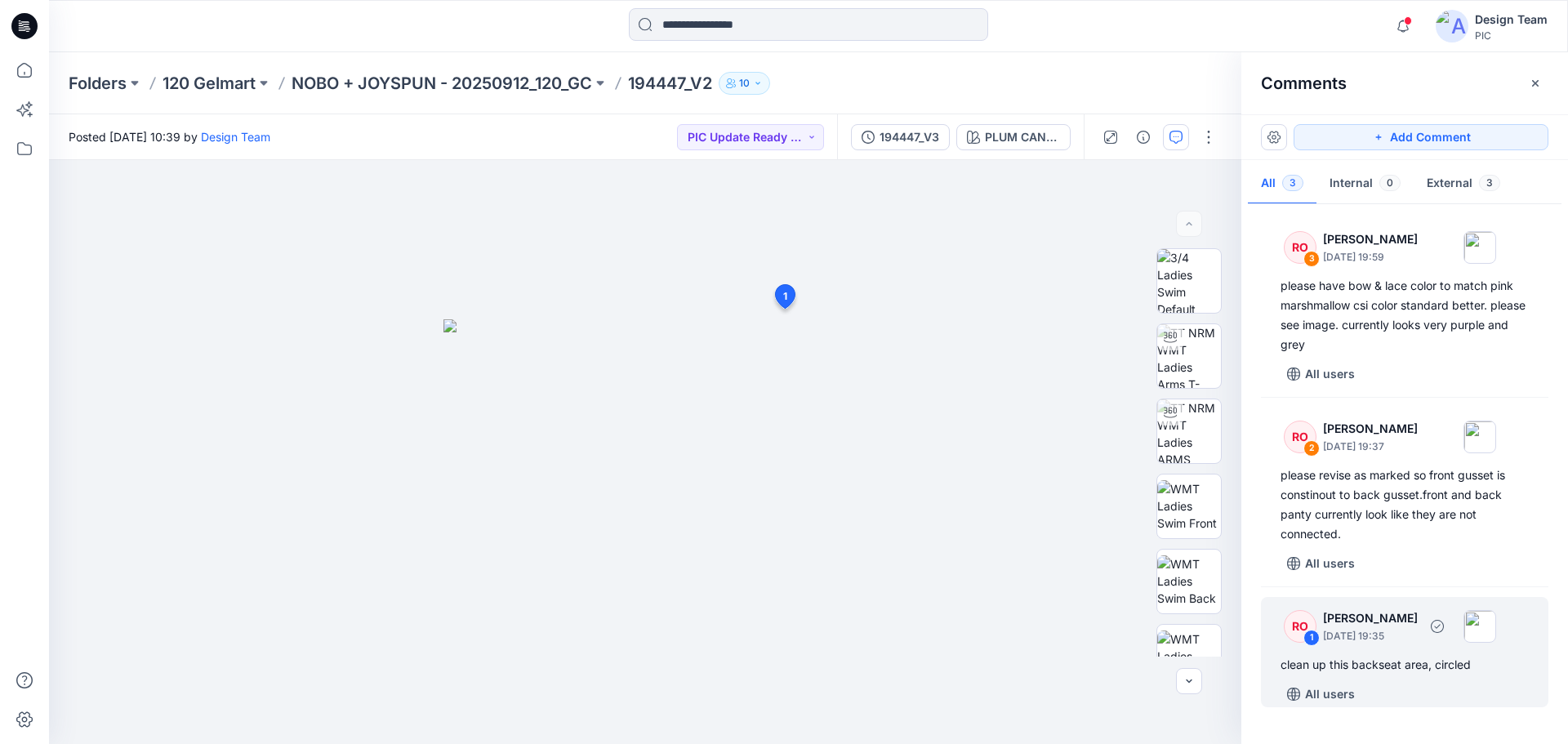
click at [1335, 655] on div "clean up this backseat area, circled" at bounding box center [1405, 665] width 248 height 20
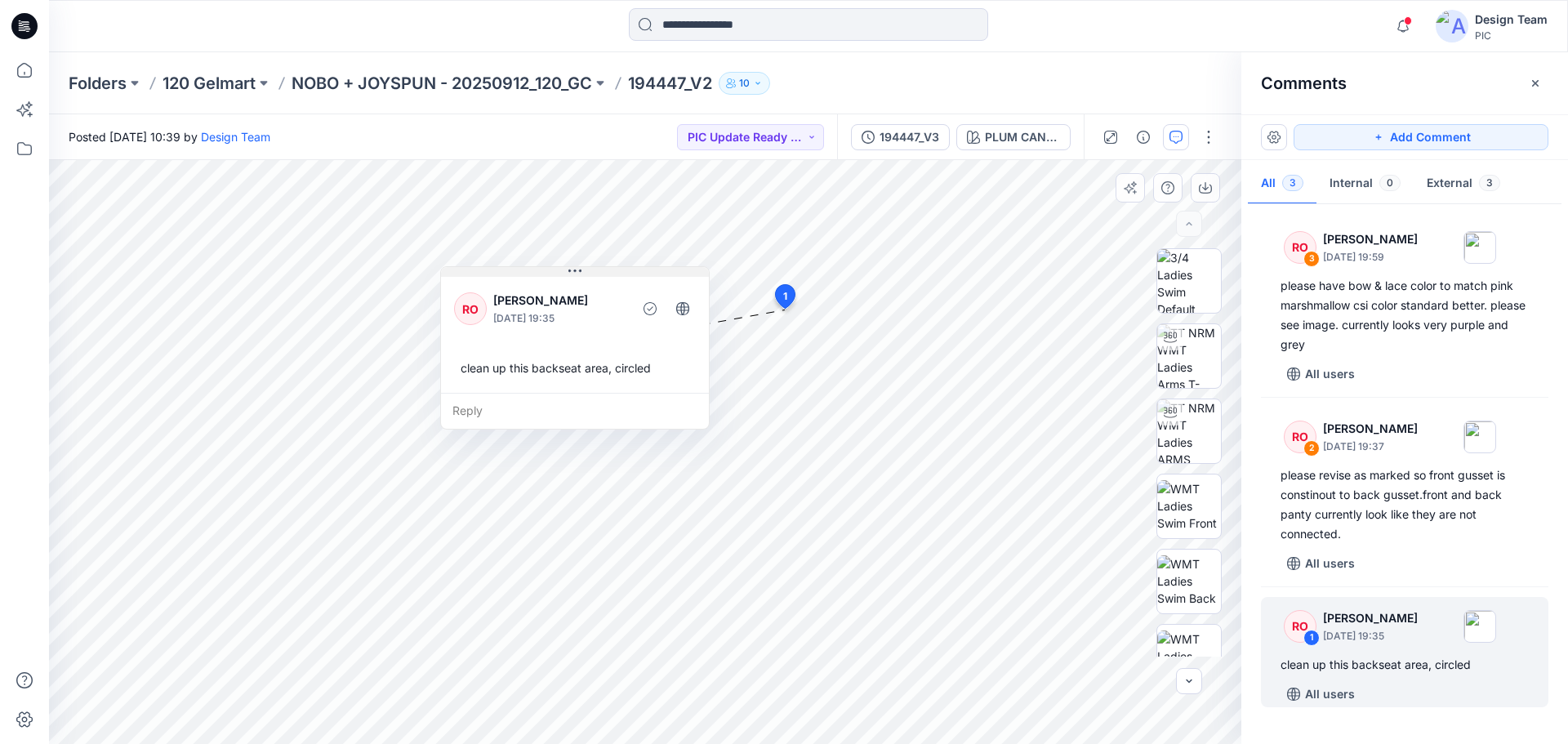
click at [644, 274] on div "RO [PERSON_NAME] [DATE] 19:35 clean up this backseat area, circled" at bounding box center [575, 334] width 268 height 119
drag, startPoint x: 641, startPoint y: 271, endPoint x: 498, endPoint y: 233, distance: 148.0
click at [499, 262] on button at bounding box center [575, 267] width 268 height 10
